Goal: Register for event/course

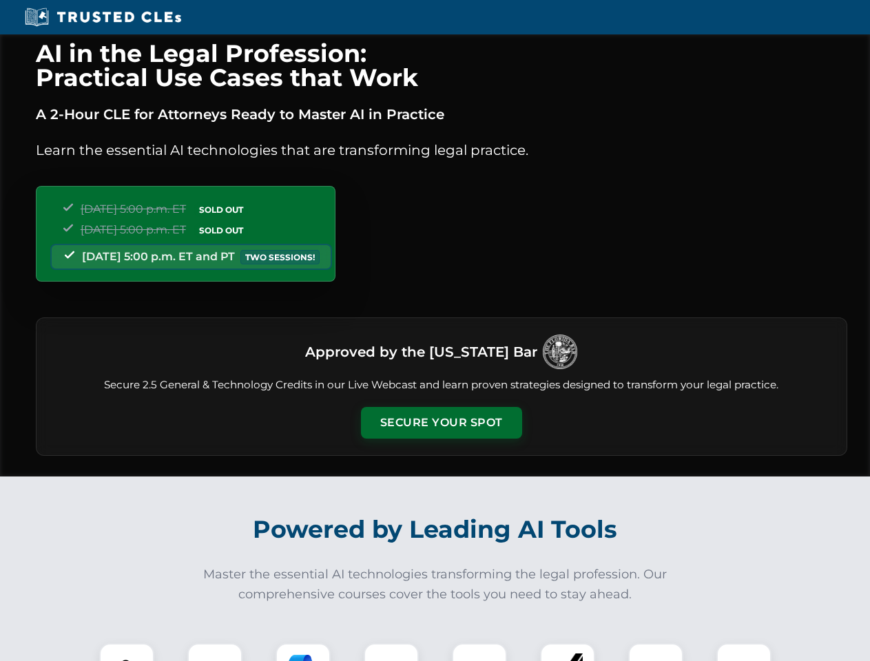
click at [441, 423] on button "Secure Your Spot" at bounding box center [441, 423] width 161 height 32
click at [127, 652] on img at bounding box center [127, 671] width 40 height 40
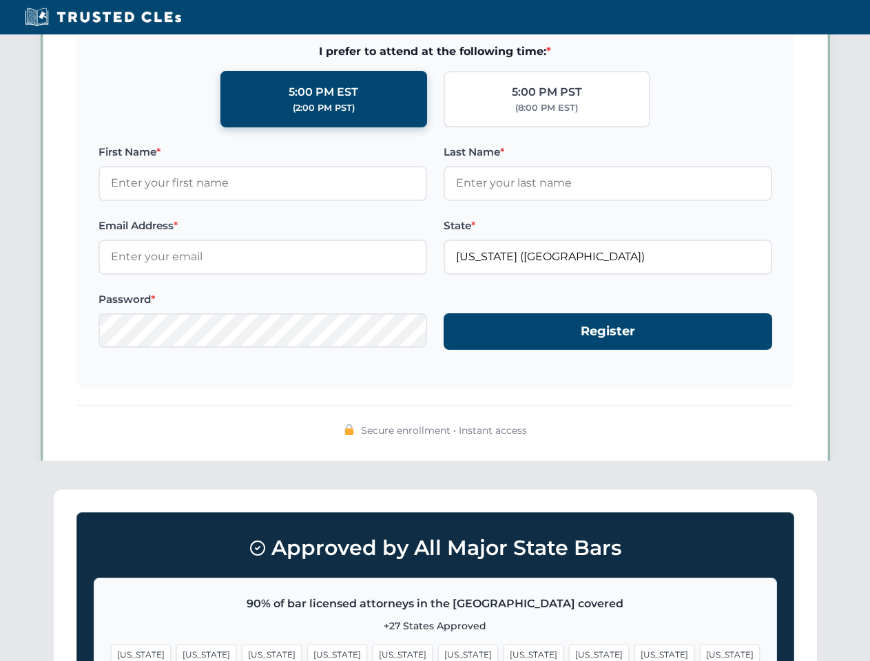
click at [503, 652] on span "[US_STATE]" at bounding box center [533, 654] width 60 height 20
click at [634, 652] on span "[US_STATE]" at bounding box center [664, 654] width 60 height 20
